Goal: Transaction & Acquisition: Purchase product/service

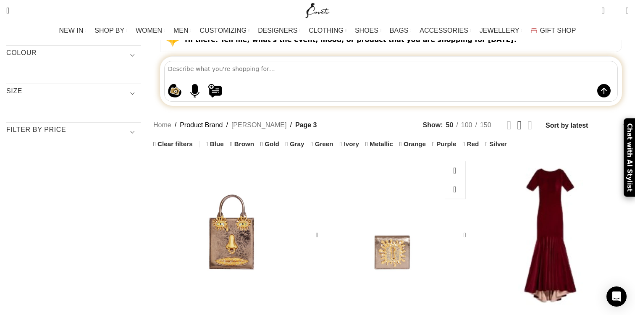
scroll to position [108, 0]
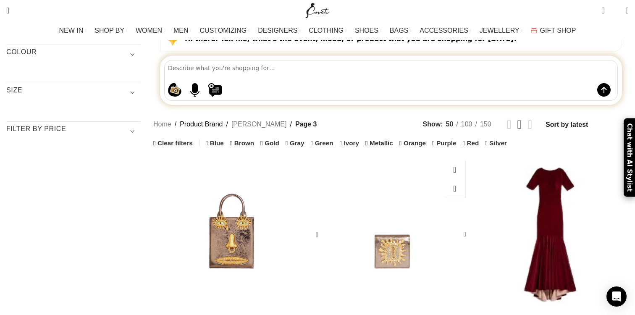
click at [384, 173] on div "Keyhole Micro Bag" at bounding box center [371, 234] width 39 height 157
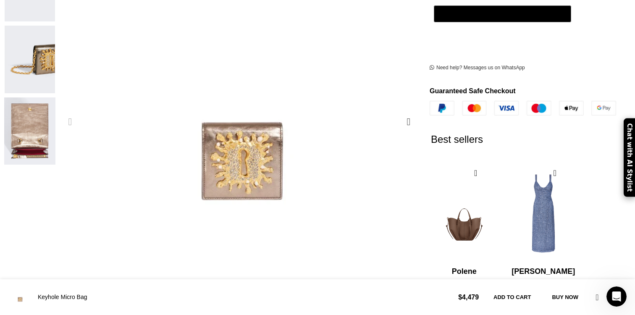
scroll to position [0, 88]
click at [398, 111] on div "Next slide" at bounding box center [408, 121] width 21 height 21
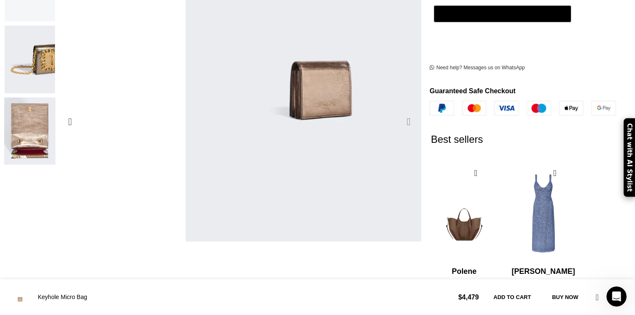
click at [398, 111] on div "Next slide" at bounding box center [408, 121] width 21 height 21
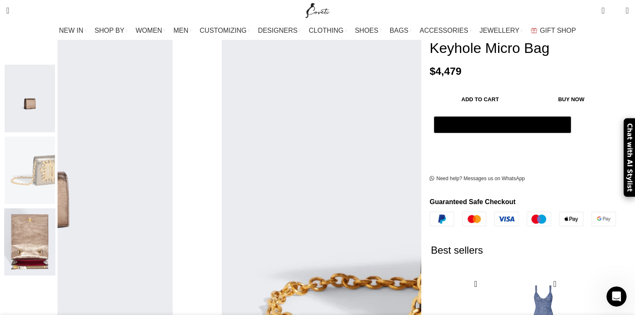
scroll to position [0, 265]
click at [398, 222] on div "Next slide" at bounding box center [408, 232] width 21 height 21
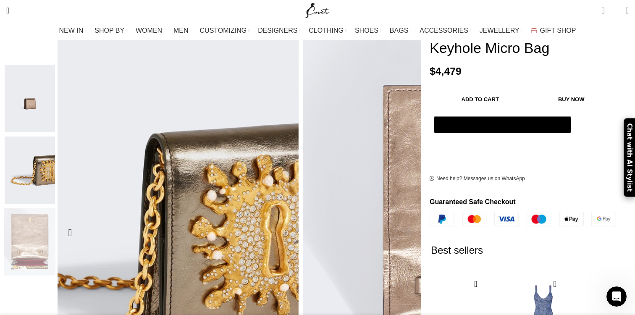
click at [398, 222] on div "Next slide" at bounding box center [408, 232] width 21 height 21
